Goal: Feedback & Contribution: Leave review/rating

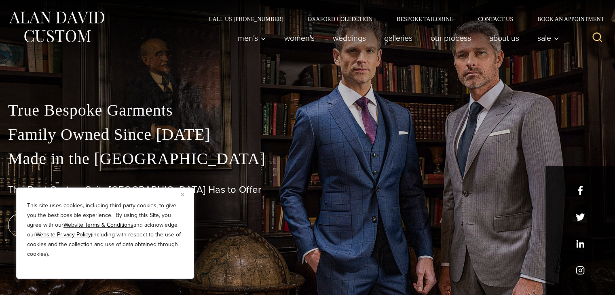
click at [183, 195] on img "Close" at bounding box center [183, 195] width 4 height 4
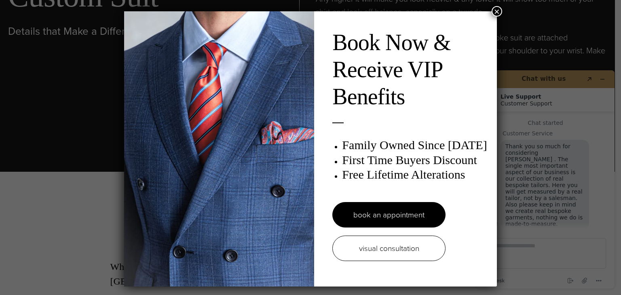
click at [493, 10] on button "×" at bounding box center [497, 11] width 11 height 11
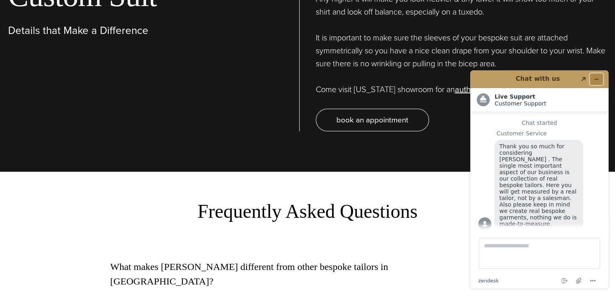
click at [599, 77] on icon "Minimize widget" at bounding box center [597, 79] width 6 height 6
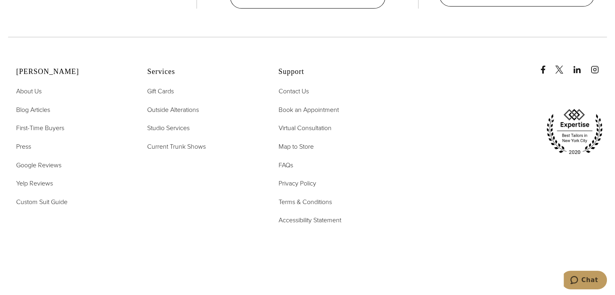
scroll to position [4046, 0]
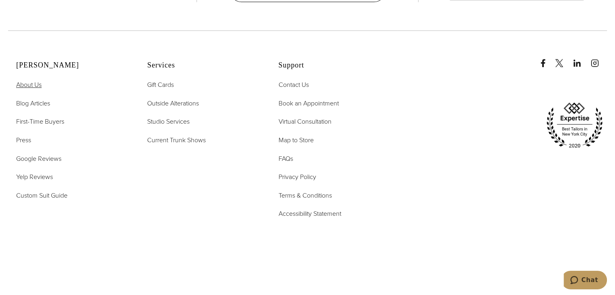
click at [34, 80] on span "About Us" at bounding box center [28, 84] width 25 height 9
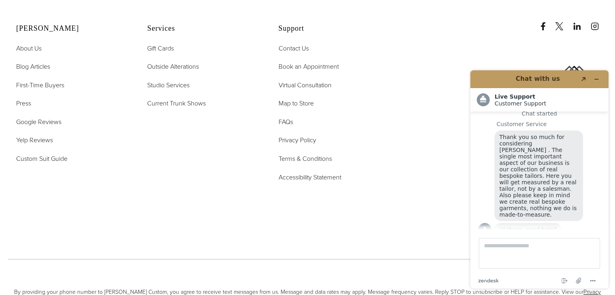
scroll to position [3295, 0]
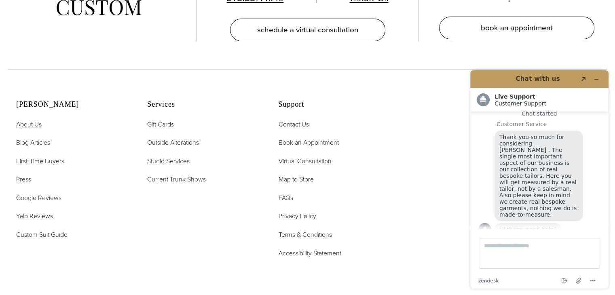
click at [31, 120] on span "About Us" at bounding box center [28, 124] width 25 height 9
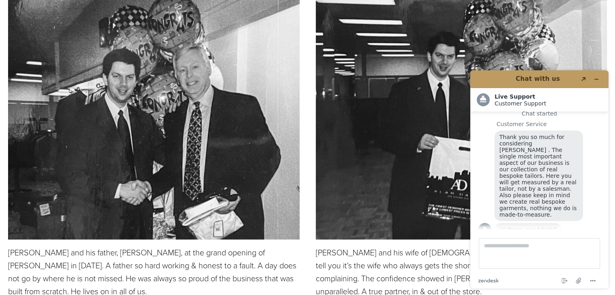
scroll to position [2039, 0]
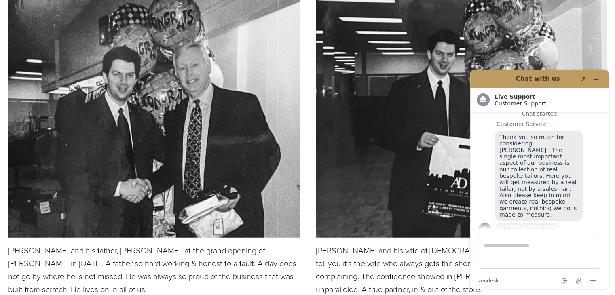
click at [604, 77] on header "Chat with us Created with Sketch." at bounding box center [539, 79] width 138 height 18
click at [598, 79] on icon "Minimize widget" at bounding box center [597, 79] width 6 height 6
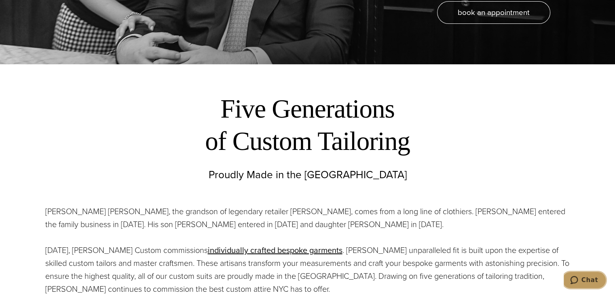
scroll to position [0, 0]
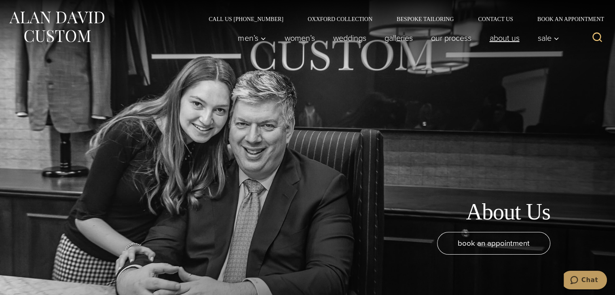
click at [511, 44] on link "About Us" at bounding box center [505, 38] width 48 height 16
click at [94, 119] on div "About Us book an appointment" at bounding box center [307, 147] width 615 height 295
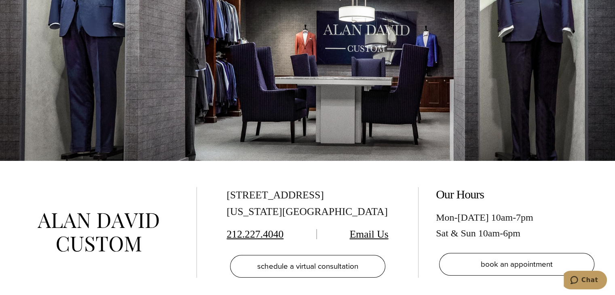
scroll to position [3159, 0]
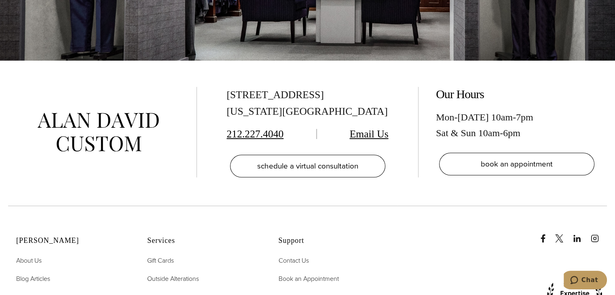
click at [273, 93] on div "515 Madison Ave, Suite 301 New York, NY 10022" at bounding box center [308, 103] width 162 height 33
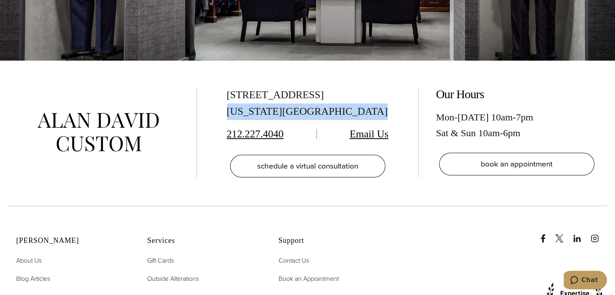
click at [273, 93] on div "515 Madison Ave, Suite 301 New York, NY 10022" at bounding box center [308, 103] width 162 height 33
click at [220, 91] on div "515 Madison Ave, Suite 301 New York, NY 10022 212.227.4040 Email Us schedule a …" at bounding box center [307, 132] width 189 height 91
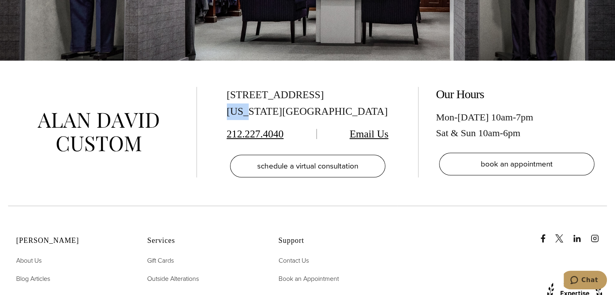
click at [220, 91] on div "515 Madison Ave, Suite 301 New York, NY 10022 212.227.4040 Email Us schedule a …" at bounding box center [307, 132] width 189 height 91
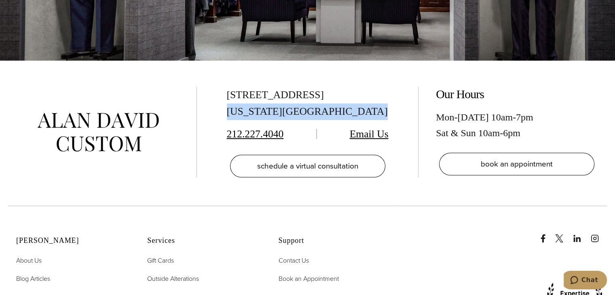
click at [220, 91] on div "515 Madison Ave, Suite 301 New York, NY 10022 212.227.4040 Email Us schedule a …" at bounding box center [307, 132] width 189 height 91
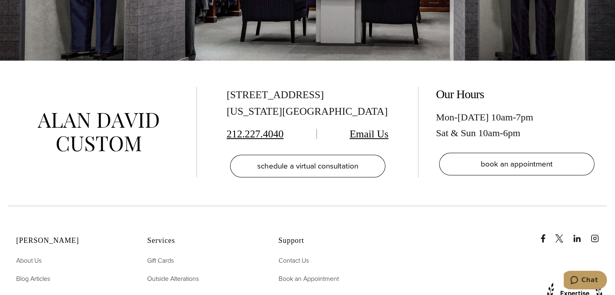
click at [222, 87] on div "515 Madison Ave, Suite 301 New York, NY 10022 212.227.4040 Email Us schedule a …" at bounding box center [307, 132] width 189 height 91
click at [210, 98] on div "515 Madison Ave, Suite 301 New York, NY 10022 212.227.4040 Email Us schedule a …" at bounding box center [307, 133] width 615 height 145
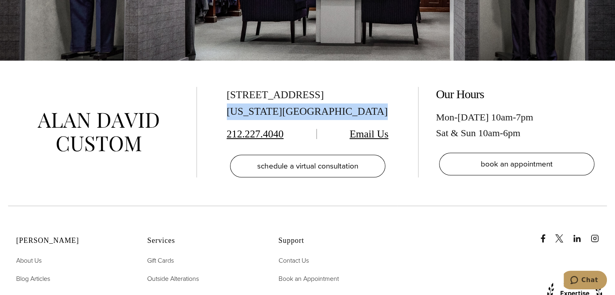
click at [210, 98] on div "515 Madison Ave, Suite 301 New York, NY 10022 212.227.4040 Email Us schedule a …" at bounding box center [307, 133] width 615 height 145
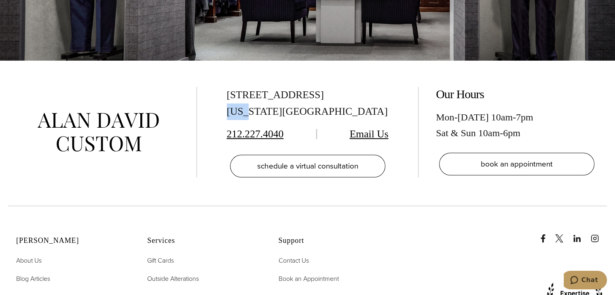
click at [210, 98] on div "515 Madison Ave, Suite 301 New York, NY 10022 212.227.4040 Email Us schedule a …" at bounding box center [307, 133] width 615 height 145
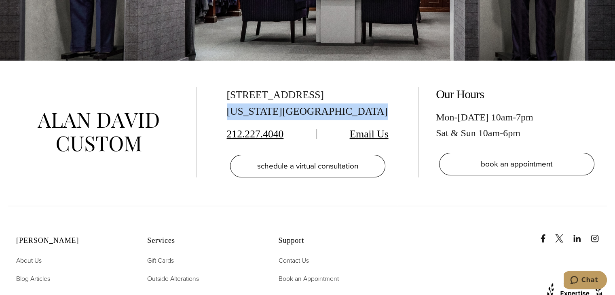
click at [210, 98] on div "515 Madison Ave, Suite 301 New York, NY 10022 212.227.4040 Email Us schedule a …" at bounding box center [307, 133] width 615 height 145
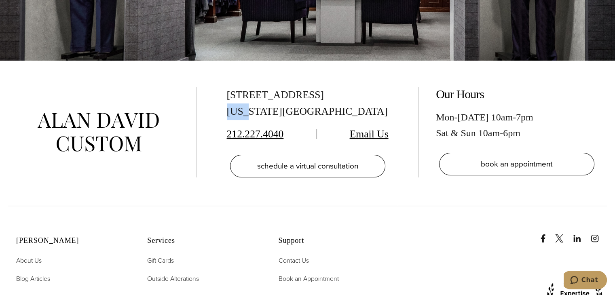
click at [210, 98] on div "515 Madison Ave, Suite 301 New York, NY 10022 212.227.4040 Email Us schedule a …" at bounding box center [307, 133] width 615 height 145
click at [204, 144] on div "515 Madison Ave, Suite 301 New York, NY 10022 212.227.4040 Email Us schedule a …" at bounding box center [307, 133] width 615 height 145
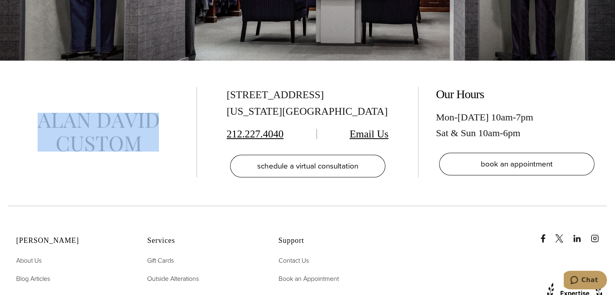
click at [204, 144] on div "515 Madison Ave, Suite 301 New York, NY 10022 212.227.4040 Email Us schedule a …" at bounding box center [307, 133] width 615 height 145
click at [172, 191] on div "515 Madison Ave, Suite 301 New York, NY 10022 212.227.4040 Email Us schedule a …" at bounding box center [307, 133] width 615 height 145
click at [91, 87] on div at bounding box center [102, 132] width 189 height 91
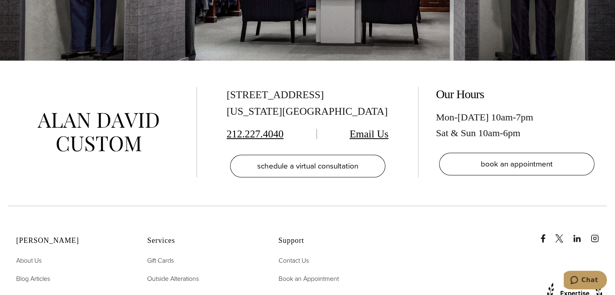
click at [104, 113] on img at bounding box center [98, 132] width 121 height 39
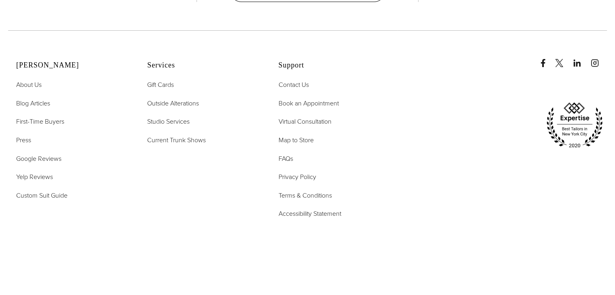
click at [31, 229] on div "[PERSON_NAME] About Us Blog Articles First-Time Buyers Press Google Reviews Yel…" at bounding box center [307, 158] width 615 height 256
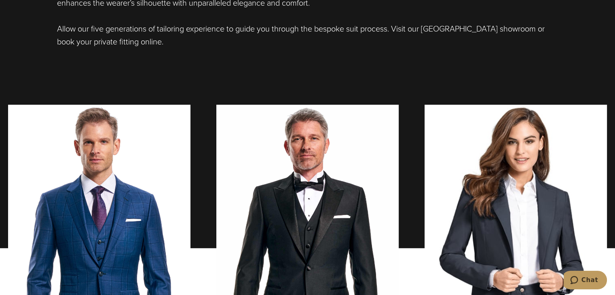
scroll to position [356, 0]
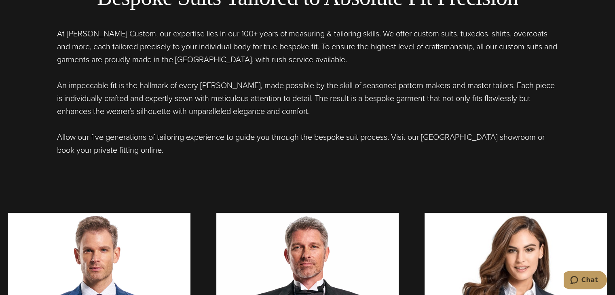
click at [30, 160] on div "Bespoke Suits Tailored to Absolute Fit Precision At [PERSON_NAME] Custom, our e…" at bounding box center [307, 147] width 615 height 417
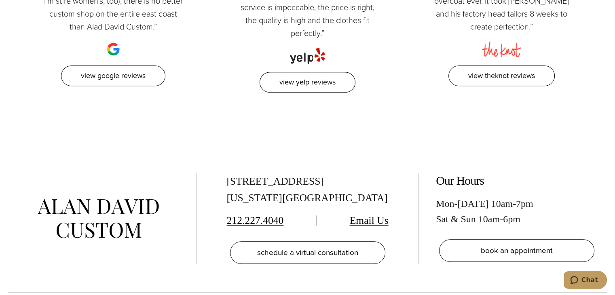
scroll to position [3868, 0]
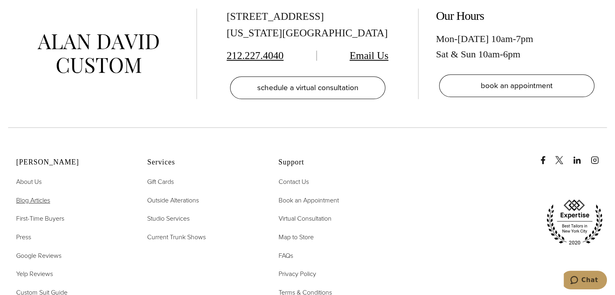
click at [30, 177] on ul "About Us Blog Articles First-Time Buyers Press Google Reviews Yelp Reviews Cust…" at bounding box center [71, 237] width 111 height 121
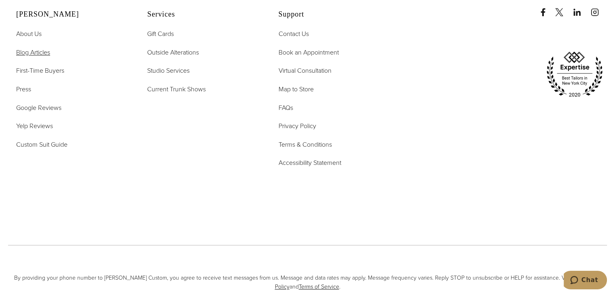
scroll to position [4058, 0]
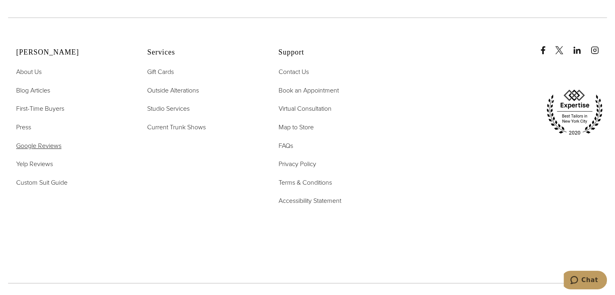
click at [19, 141] on span "Google Reviews" at bounding box center [38, 145] width 45 height 9
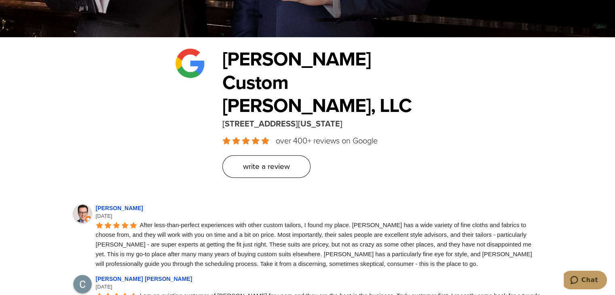
scroll to position [259, 0]
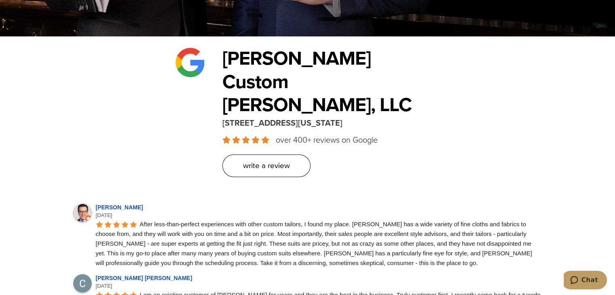
click at [227, 136] on icon at bounding box center [227, 139] width 8 height 7
click at [315, 59] on h2 "[PERSON_NAME] Custom [PERSON_NAME], LLC" at bounding box center [332, 82] width 219 height 70
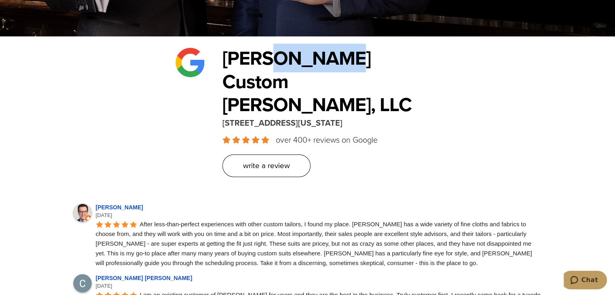
click at [315, 59] on h2 "[PERSON_NAME] Custom [PERSON_NAME], LLC" at bounding box center [332, 82] width 219 height 70
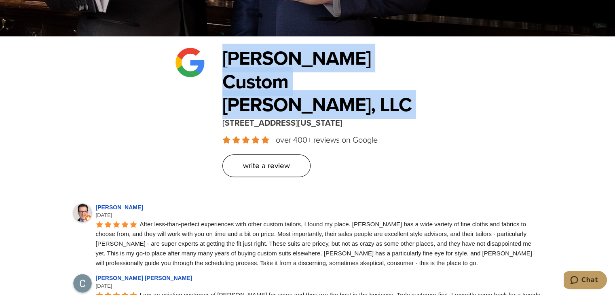
click at [315, 59] on h2 "[PERSON_NAME] Custom [PERSON_NAME], LLC" at bounding box center [332, 82] width 219 height 70
copy div "[PERSON_NAME] Custom [PERSON_NAME], LLC"
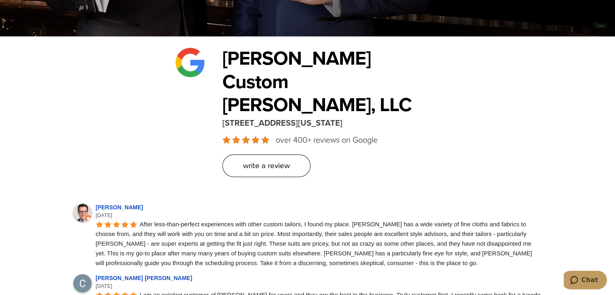
click at [332, 155] on div "Write a Review" at bounding box center [332, 166] width 219 height 23
click at [377, 220] on div "After less-than-perfect experiences with other custom tailors, I found my place…" at bounding box center [319, 244] width 447 height 49
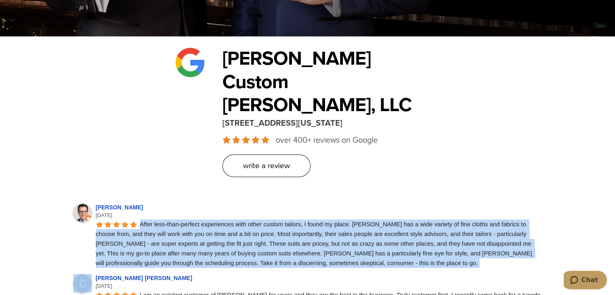
click at [377, 220] on div "After less-than-perfect experiences with other custom tailors, I found my place…" at bounding box center [319, 244] width 447 height 49
click at [387, 221] on span "After less-than-perfect experiences with other custom tailors, I found my place…" at bounding box center [315, 244] width 439 height 46
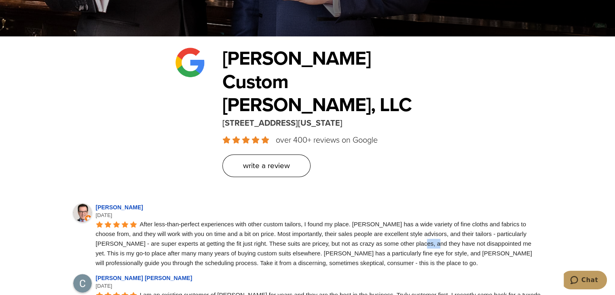
click at [387, 221] on span "After less-than-perfect experiences with other custom tailors, I found my place…" at bounding box center [315, 244] width 439 height 46
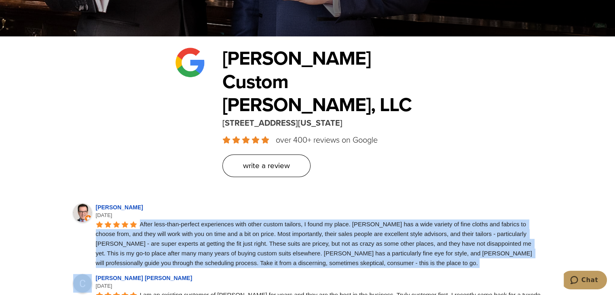
click at [387, 221] on span "After less-than-perfect experiences with other custom tailors, I found my place…" at bounding box center [315, 244] width 439 height 46
click at [401, 220] on div "After less-than-perfect experiences with other custom tailors, I found my place…" at bounding box center [319, 244] width 447 height 49
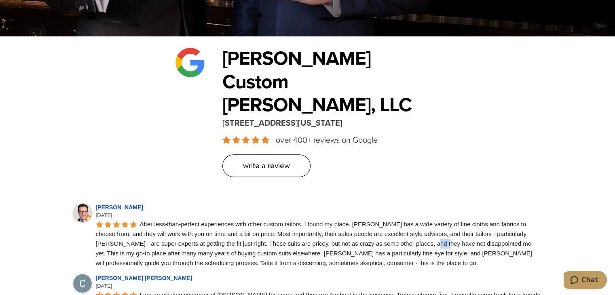
click at [401, 220] on div "After less-than-perfect experiences with other custom tailors, I found my place…" at bounding box center [319, 244] width 447 height 49
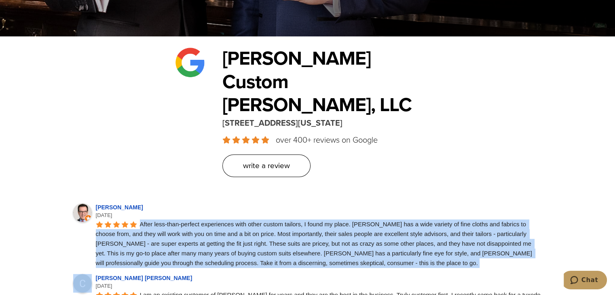
click at [401, 220] on div "After less-than-perfect experiences with other custom tailors, I found my place…" at bounding box center [319, 244] width 447 height 49
click at [429, 220] on div "After less-than-perfect experiences with other custom tailors, I found my place…" at bounding box center [319, 244] width 447 height 49
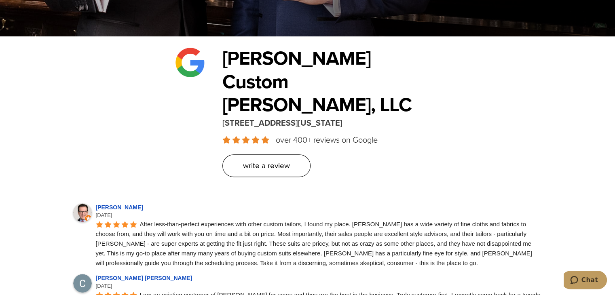
click at [429, 220] on div "After less-than-perfect experiences with other custom tailors, I found my place…" at bounding box center [319, 244] width 447 height 49
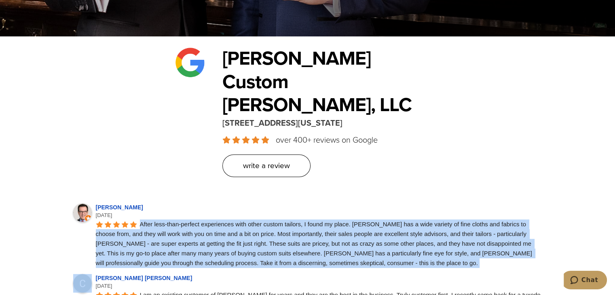
click at [429, 220] on div "After less-than-perfect experiences with other custom tailors, I found my place…" at bounding box center [319, 244] width 447 height 49
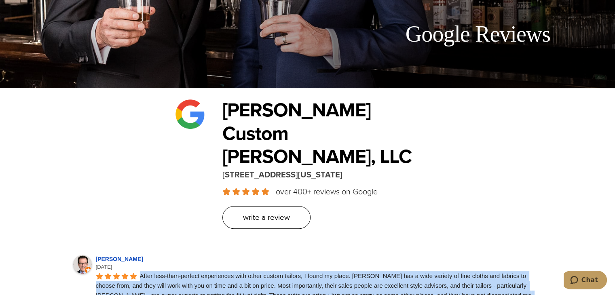
scroll to position [0, 0]
